Goal: Register for event/course

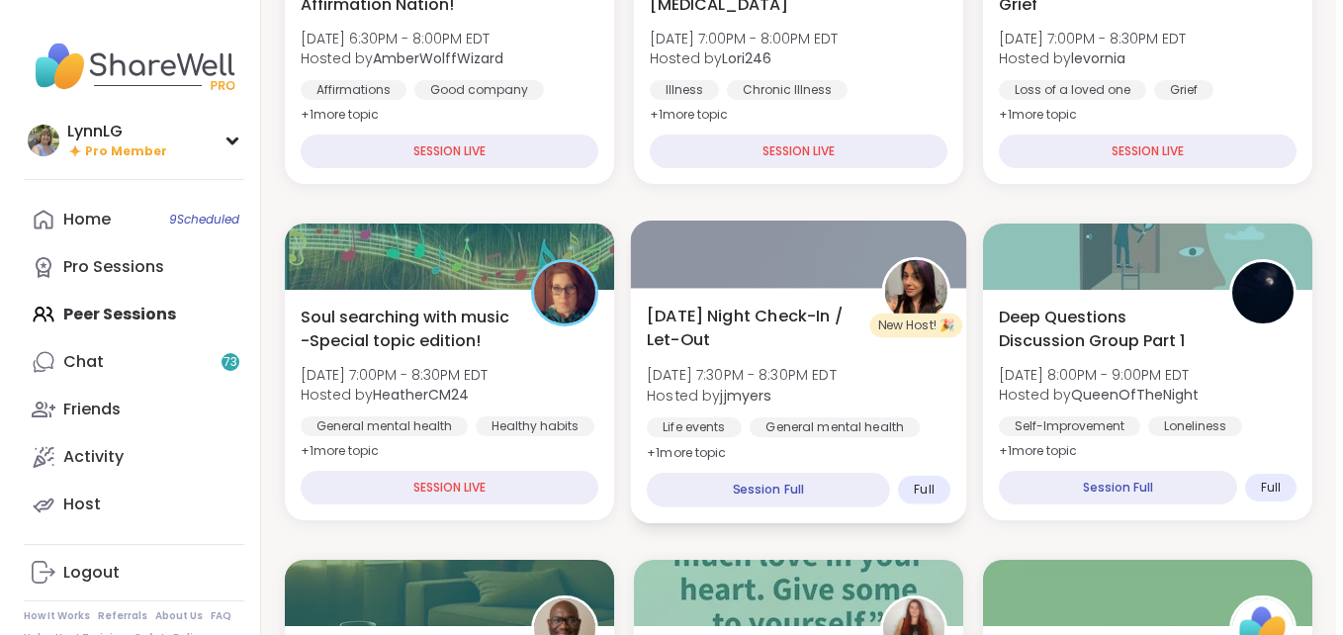
scroll to position [394, 0]
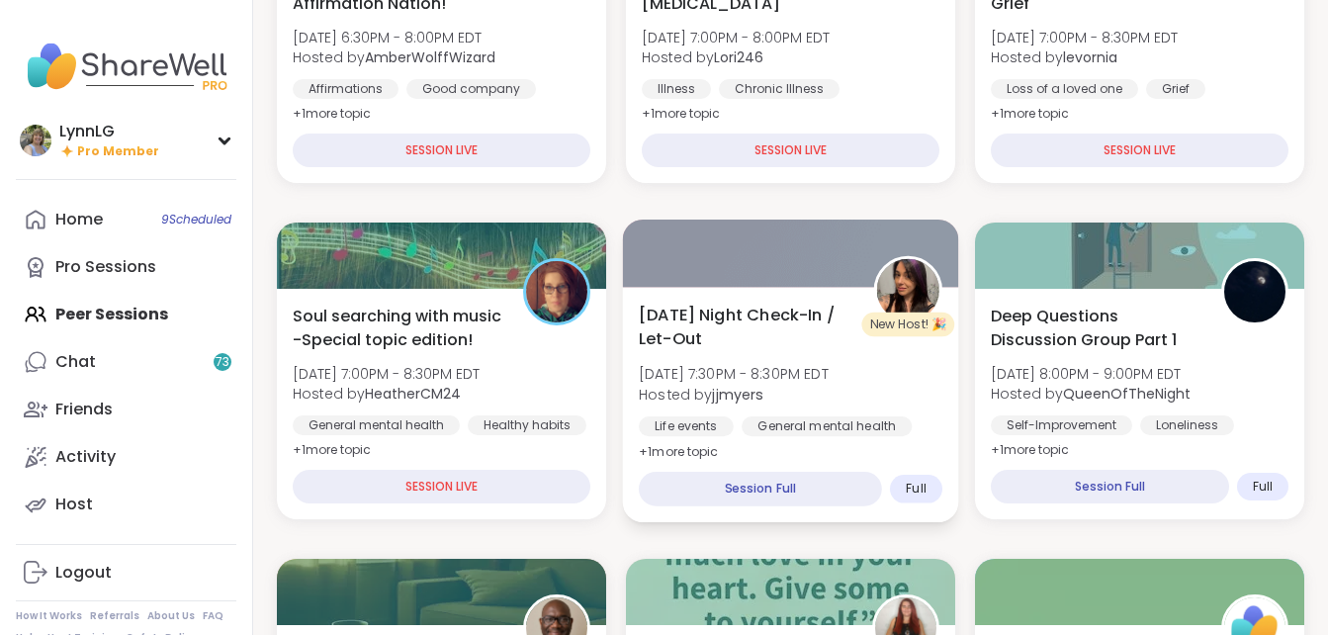
click at [908, 369] on div "[DATE] Night Check-In / Let-Out [DATE] 7:30PM - 8:30PM EDT Hosted by jjmyers Li…" at bounding box center [791, 383] width 304 height 161
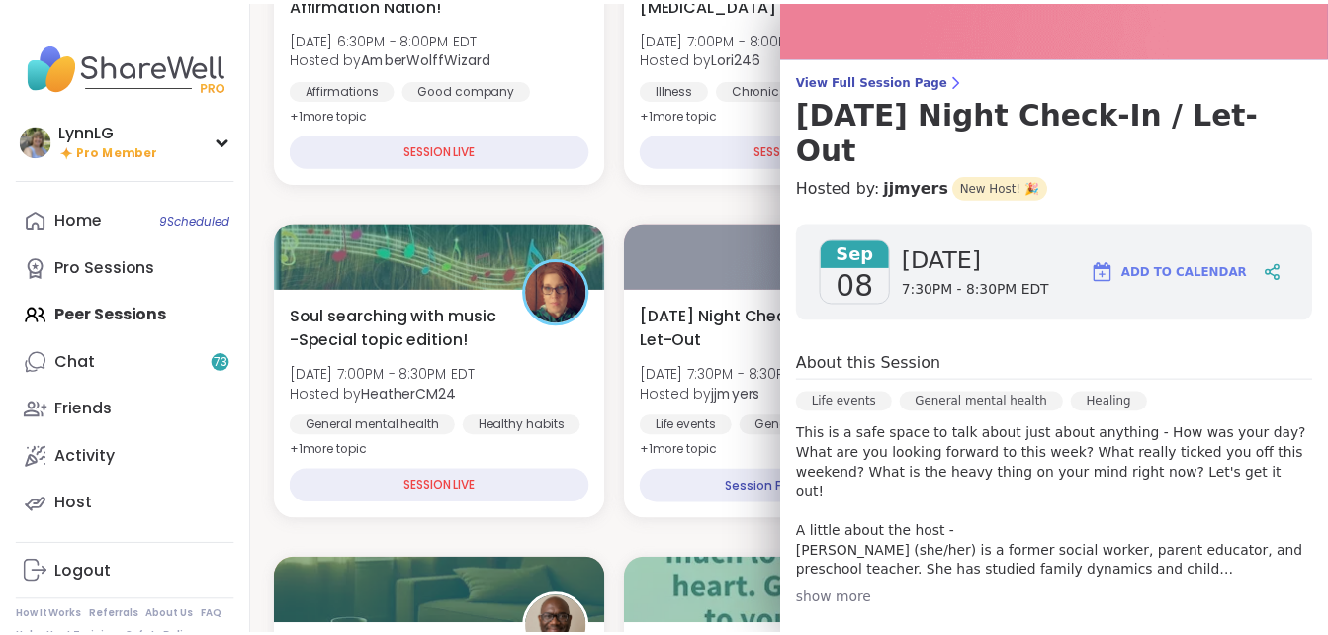
scroll to position [0, 0]
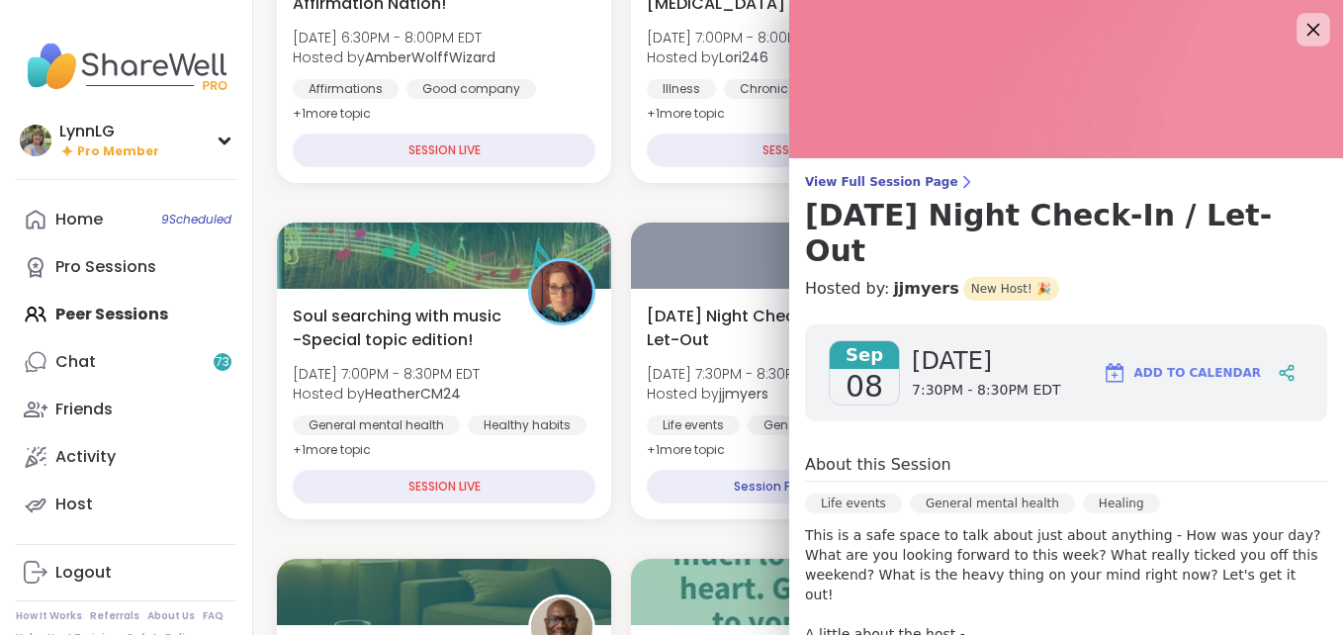
click at [1307, 30] on icon at bounding box center [1313, 30] width 13 height 13
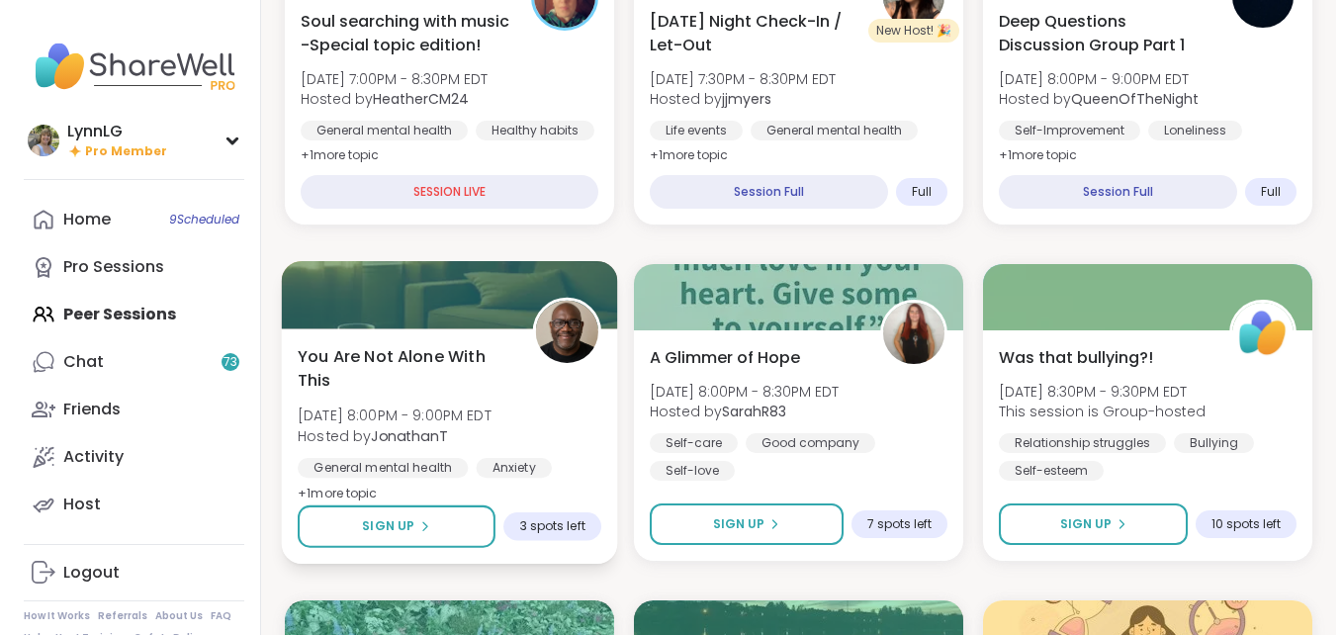
scroll to position [689, 0]
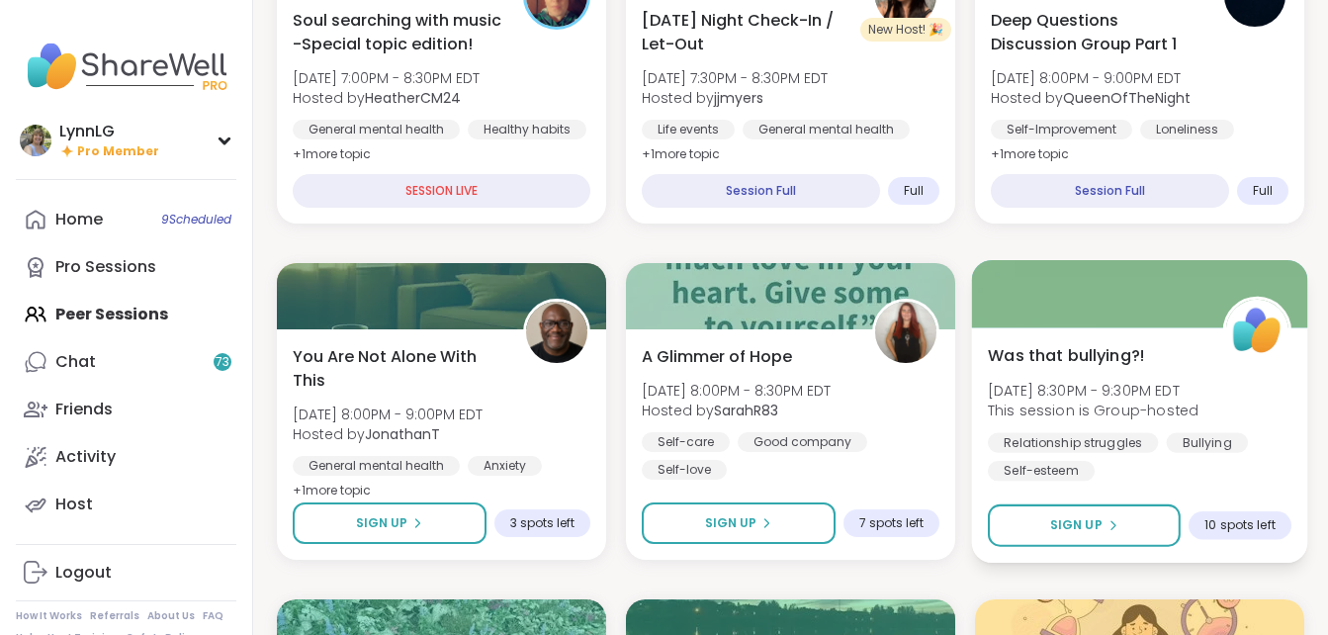
click at [1233, 419] on div "Was that bullying?! [DATE] 8:30PM - 9:30PM EDT This session is Group-hosted Rel…" at bounding box center [1140, 411] width 304 height 137
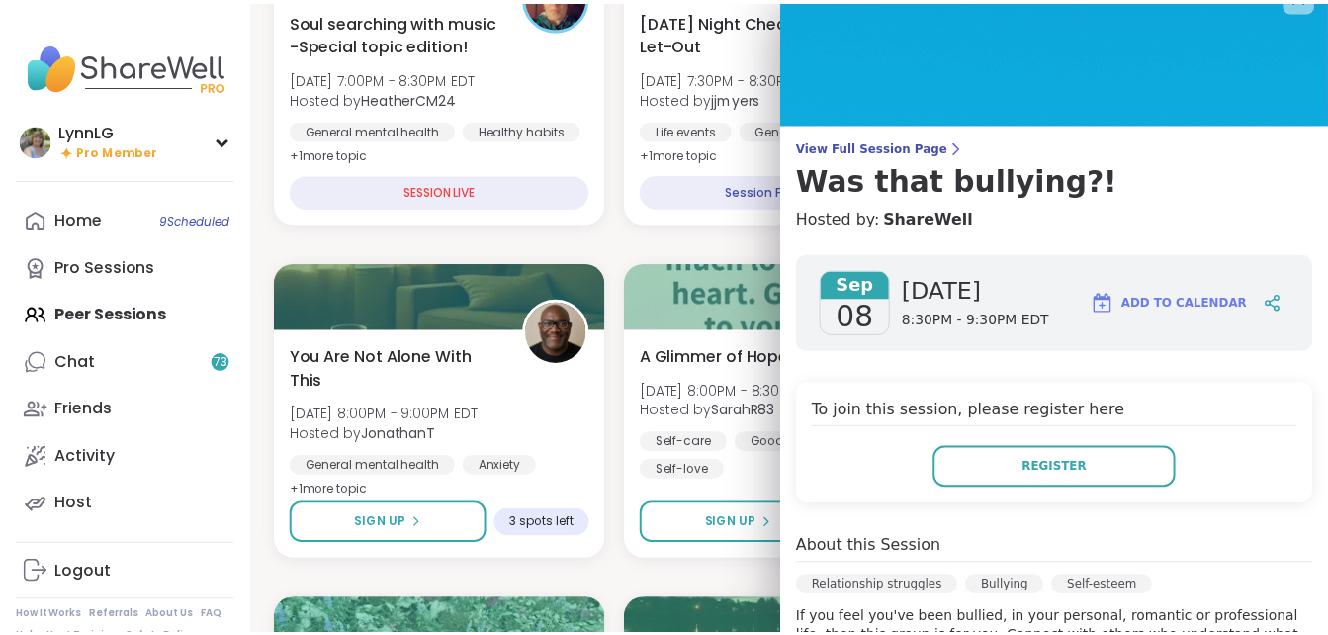
scroll to position [0, 0]
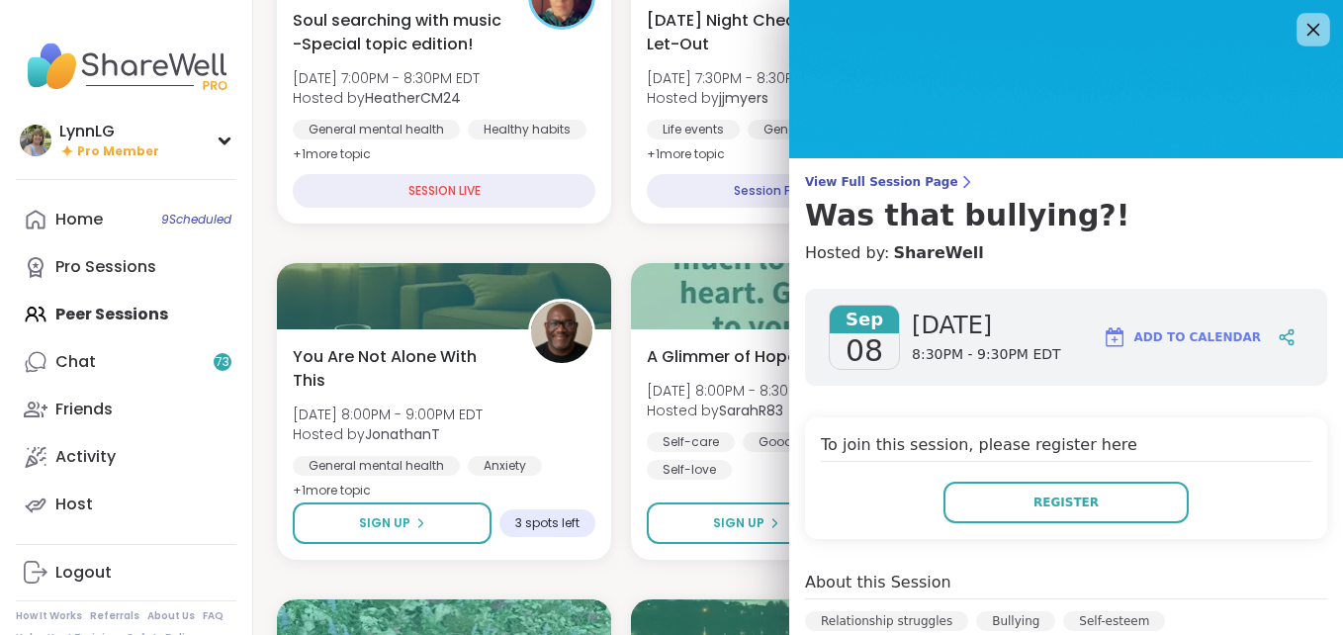
click at [1307, 26] on icon at bounding box center [1313, 30] width 13 height 13
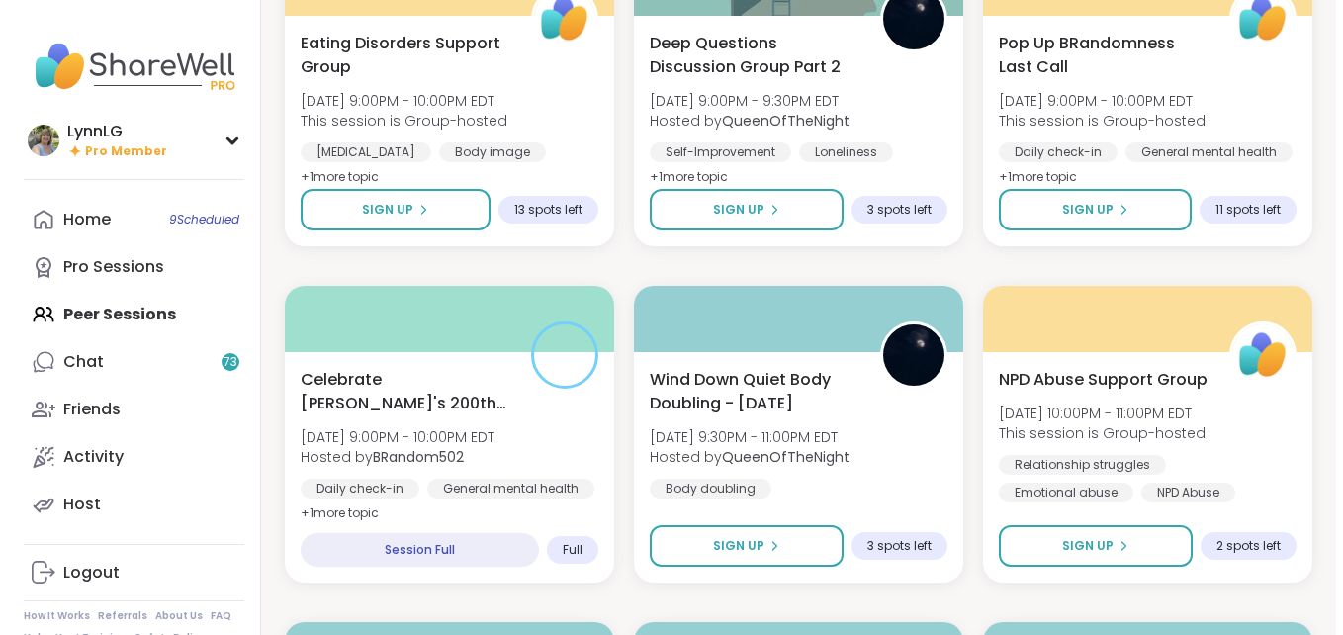
scroll to position [1676, 0]
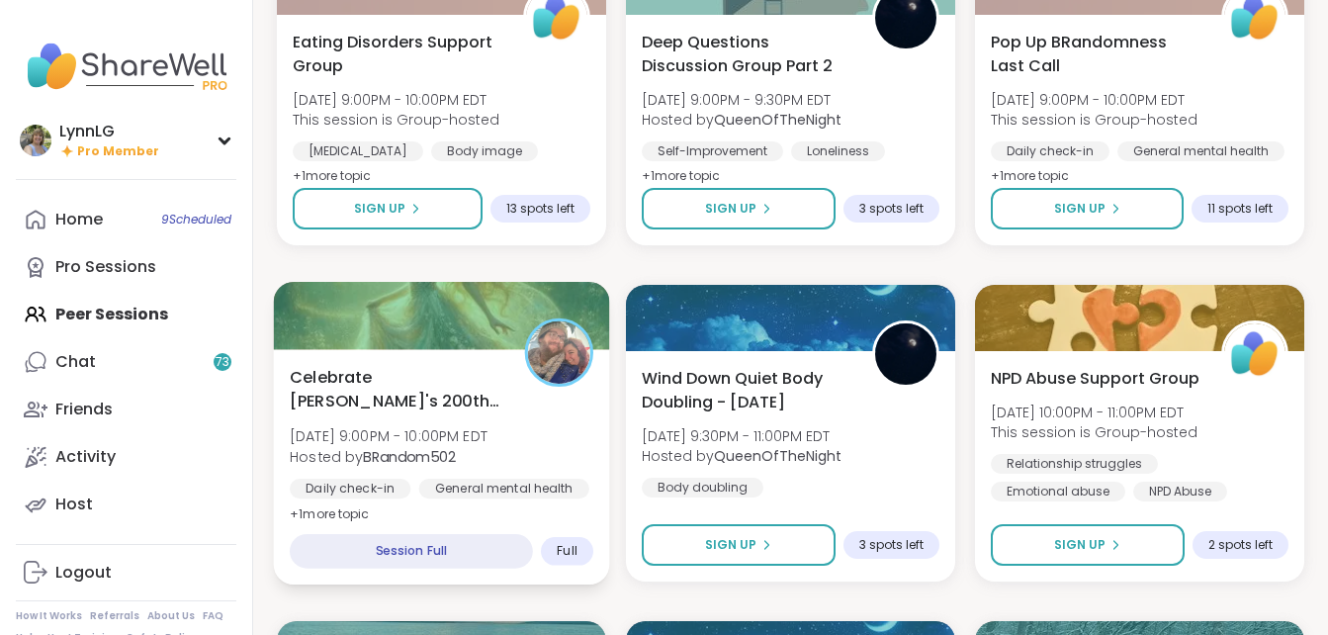
click at [476, 403] on span "Celebrate [PERSON_NAME]'s 200th session" at bounding box center [396, 389] width 213 height 48
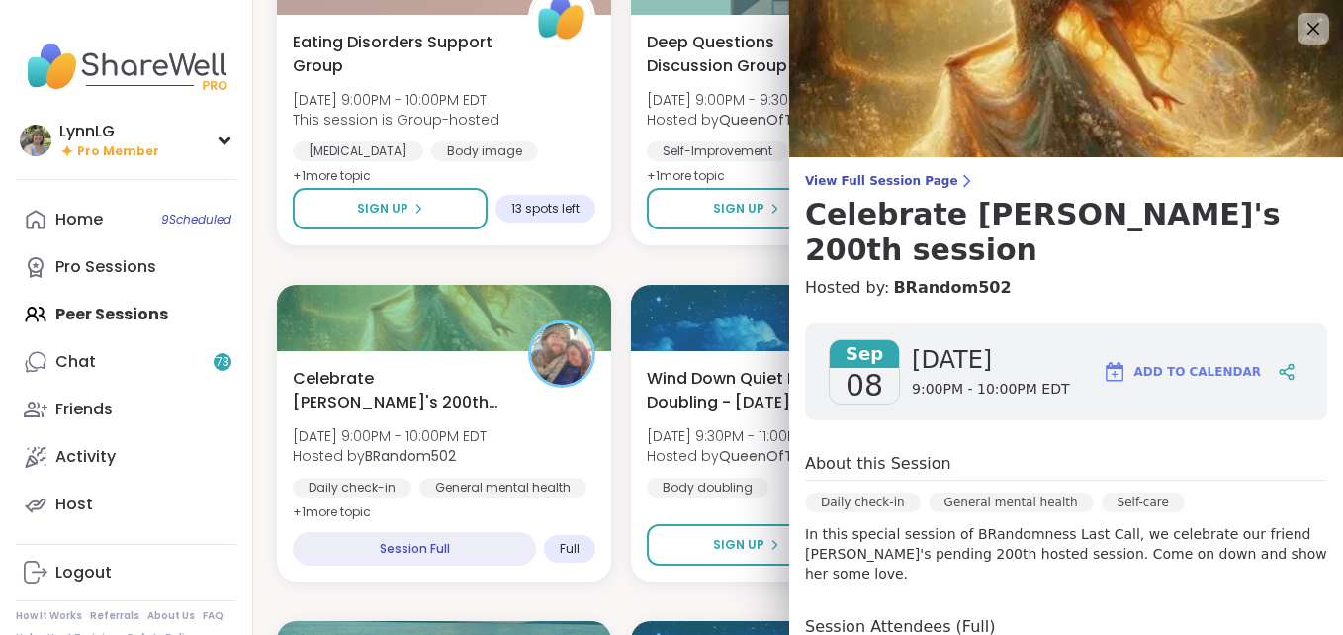
scroll to position [0, 0]
click at [1307, 33] on icon at bounding box center [1313, 30] width 13 height 13
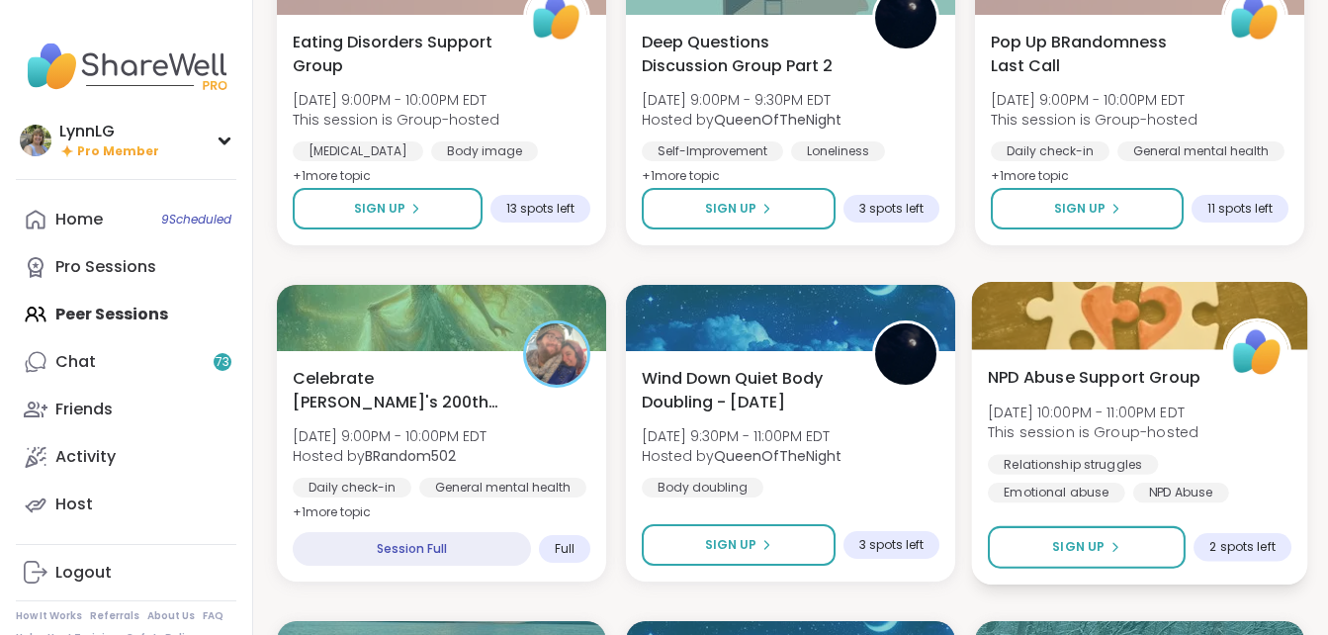
click at [1241, 455] on div "Relationship struggles Emotional abuse NPD Abuse" at bounding box center [1140, 478] width 304 height 48
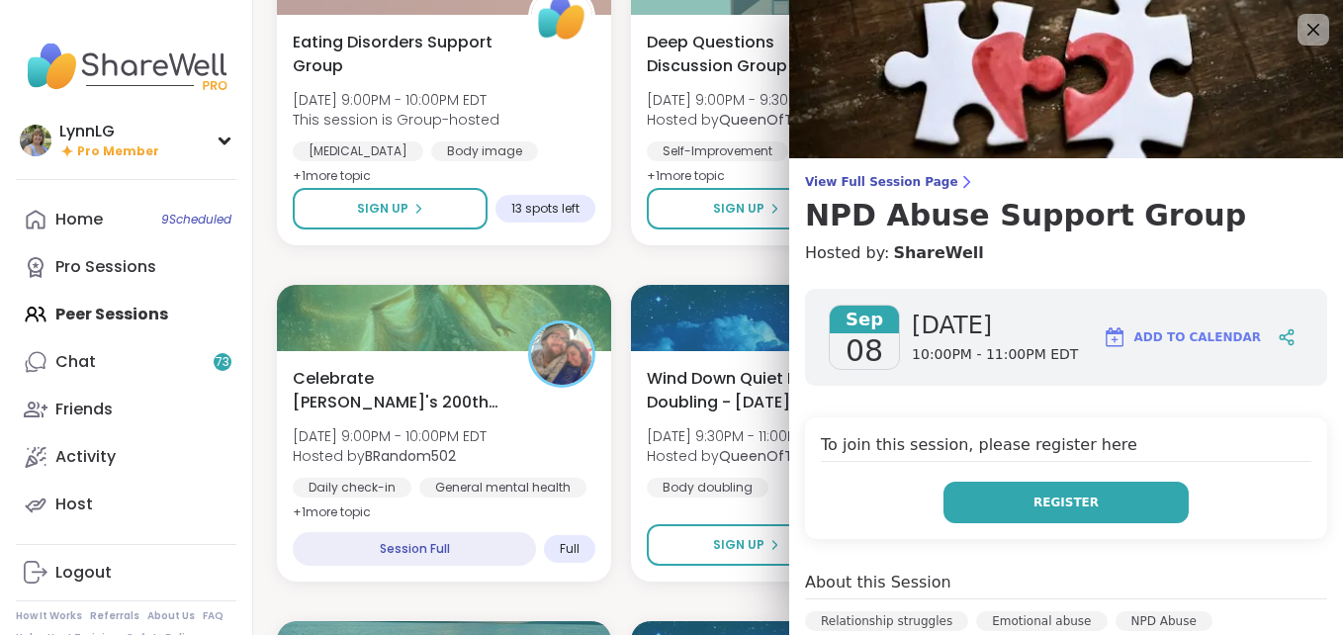
click at [1036, 496] on span "Register" at bounding box center [1066, 503] width 65 height 18
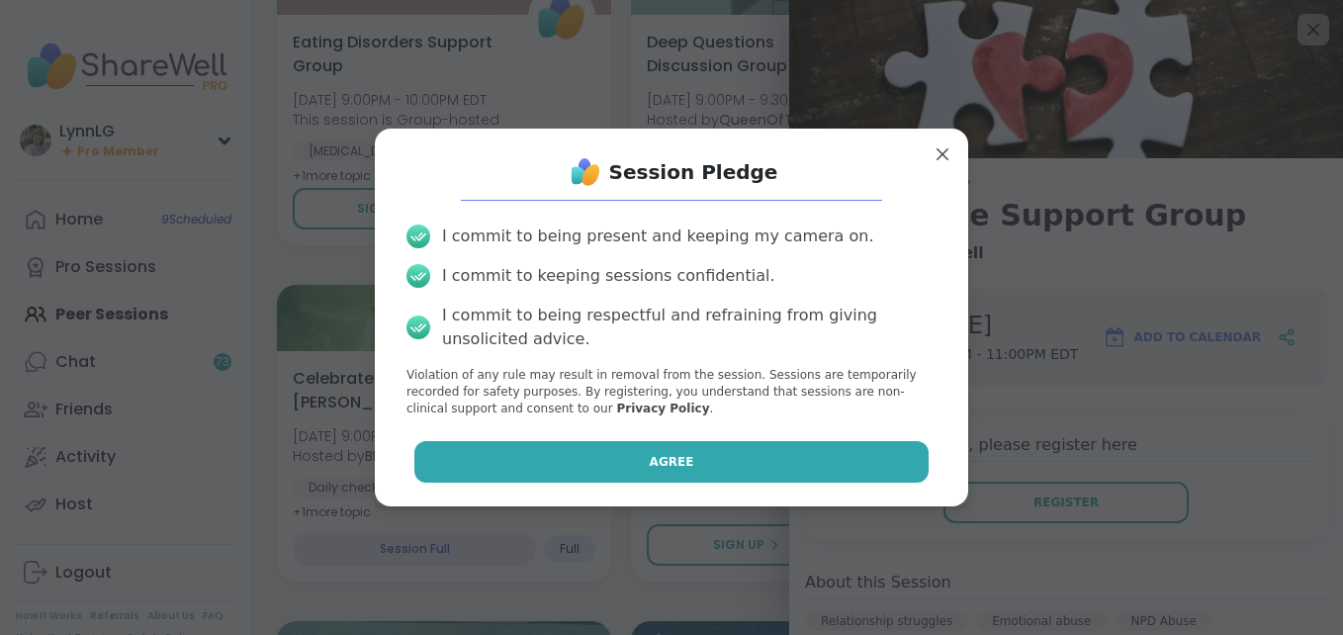
click at [707, 469] on button "Agree" at bounding box center [671, 462] width 515 height 42
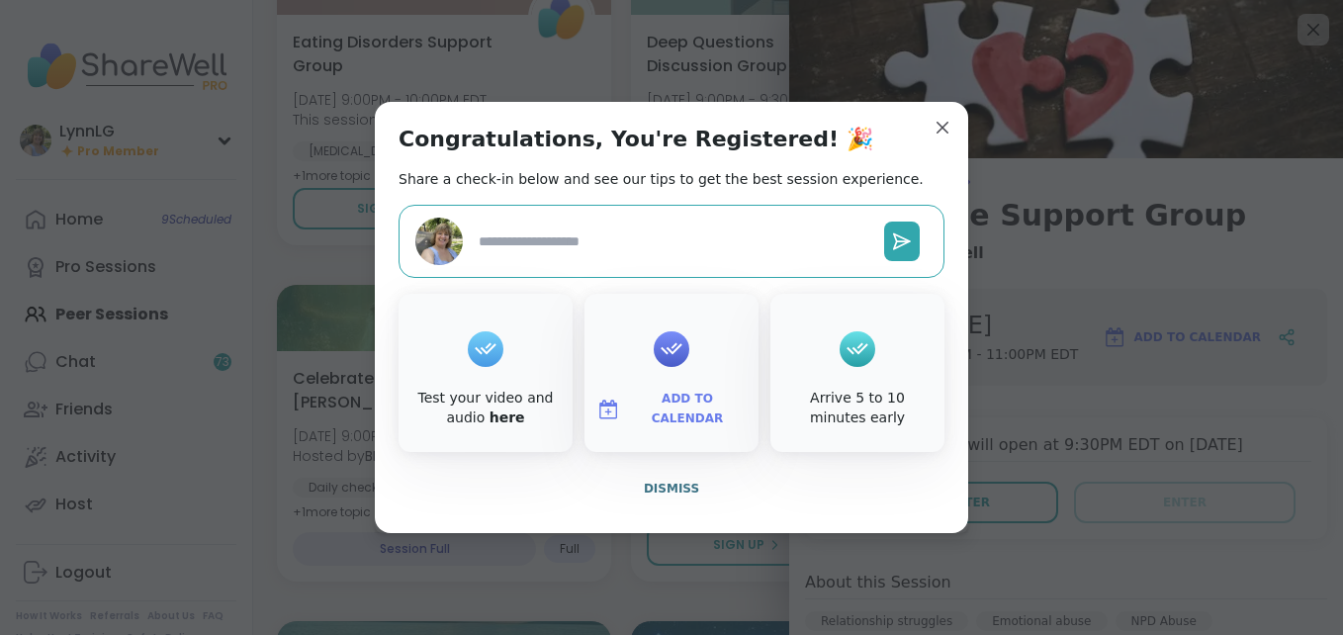
type textarea "*"
click at [650, 488] on span "Dismiss" at bounding box center [671, 489] width 55 height 14
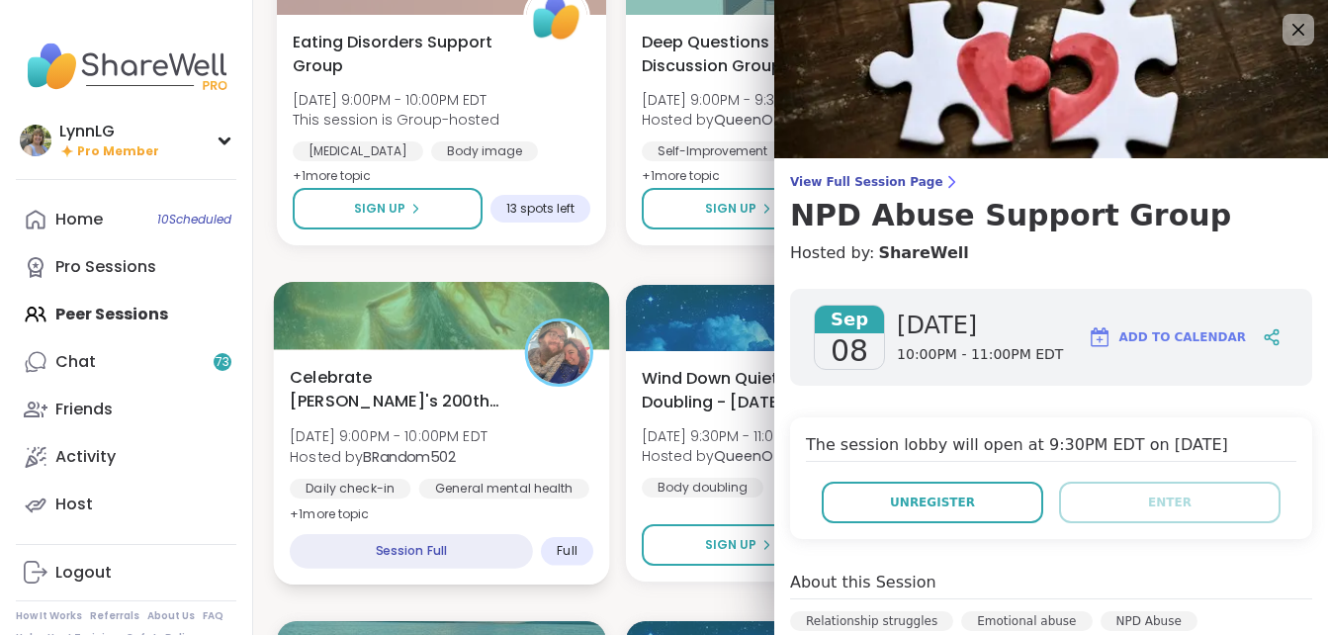
click at [556, 418] on div "Celebrate [PERSON_NAME]'s 200th session [DATE] 9:00PM - 10:00PM EDT Hosted by B…" at bounding box center [442, 445] width 304 height 161
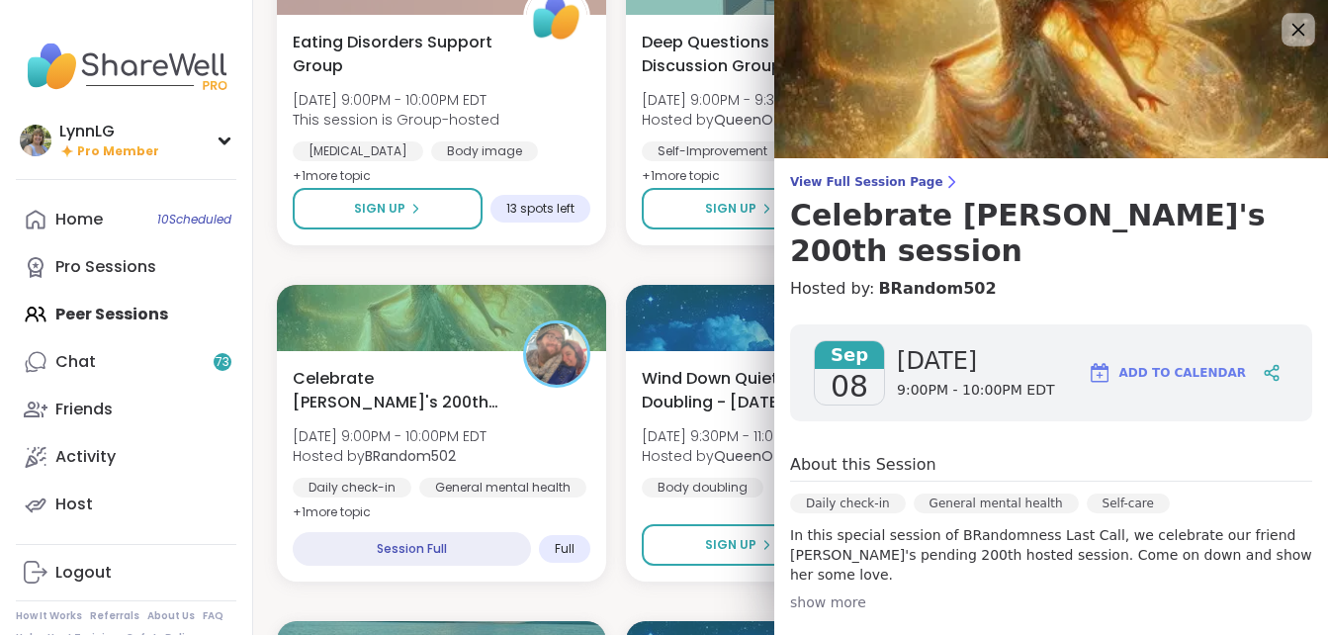
click at [1288, 32] on icon at bounding box center [1298, 29] width 25 height 25
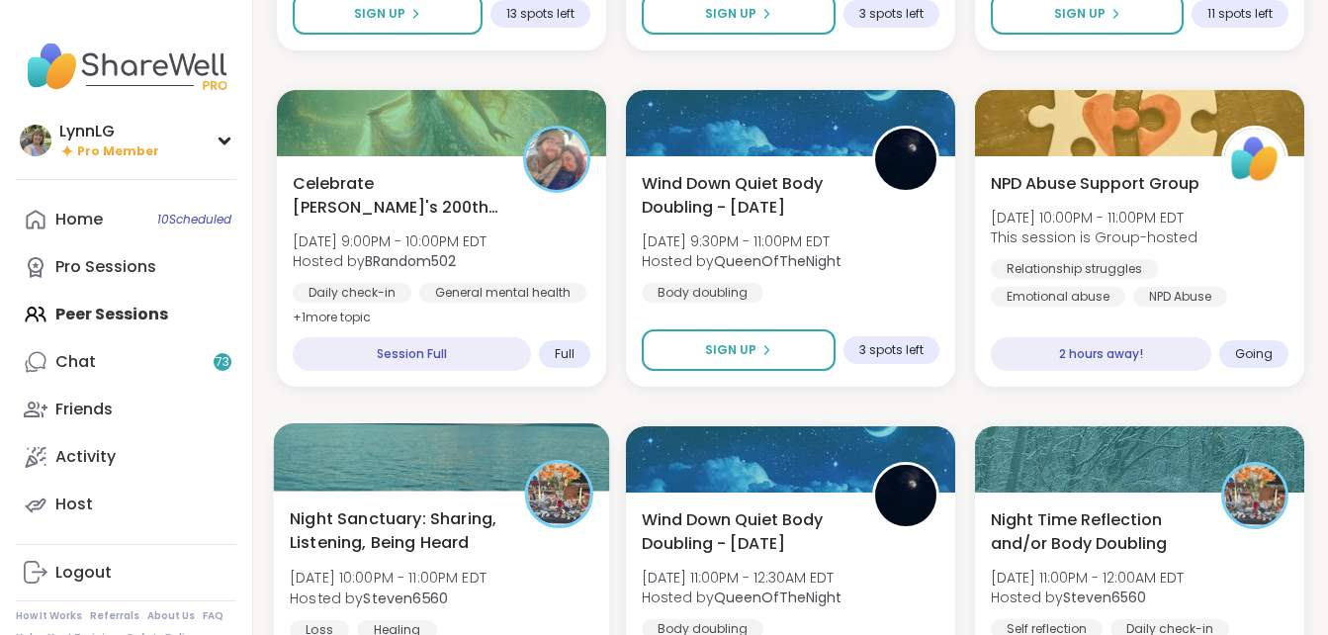
scroll to position [1872, 0]
